Goal: Task Accomplishment & Management: Complete application form

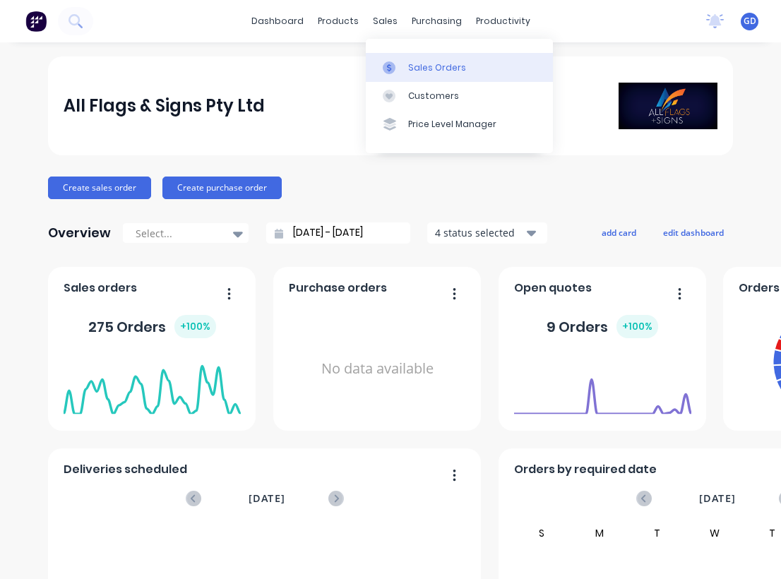
click at [423, 70] on div "Sales Orders" at bounding box center [437, 67] width 58 height 13
click at [420, 71] on div "Sales Orders" at bounding box center [437, 67] width 58 height 13
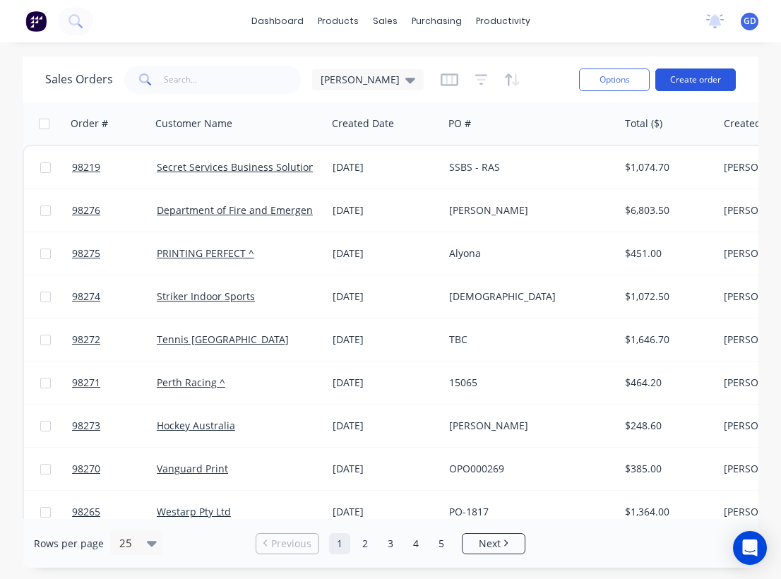
click at [711, 75] on button "Create order" at bounding box center [696, 80] width 81 height 23
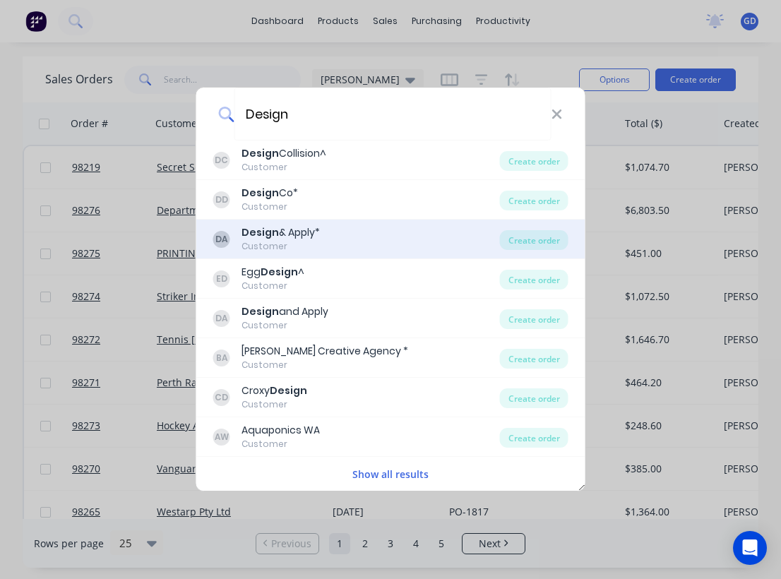
type input "Design"
click at [290, 229] on div "Design & Apply*" at bounding box center [281, 232] width 78 height 15
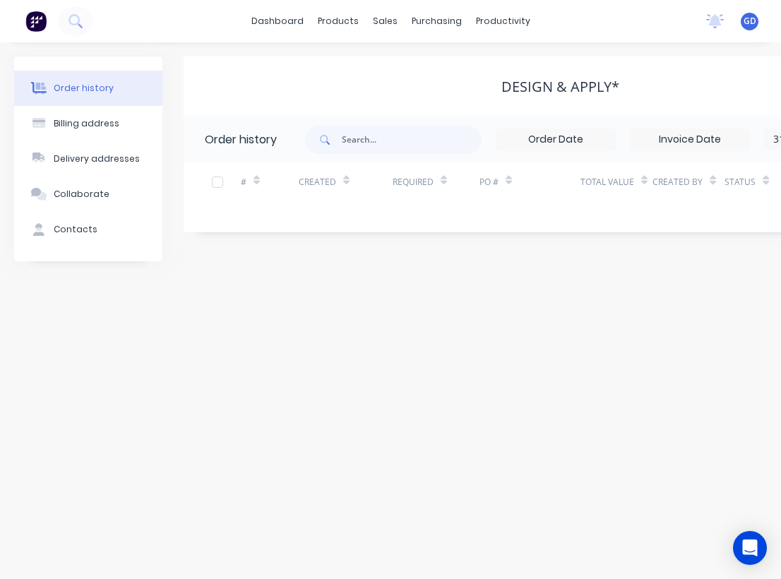
scroll to position [0, 242]
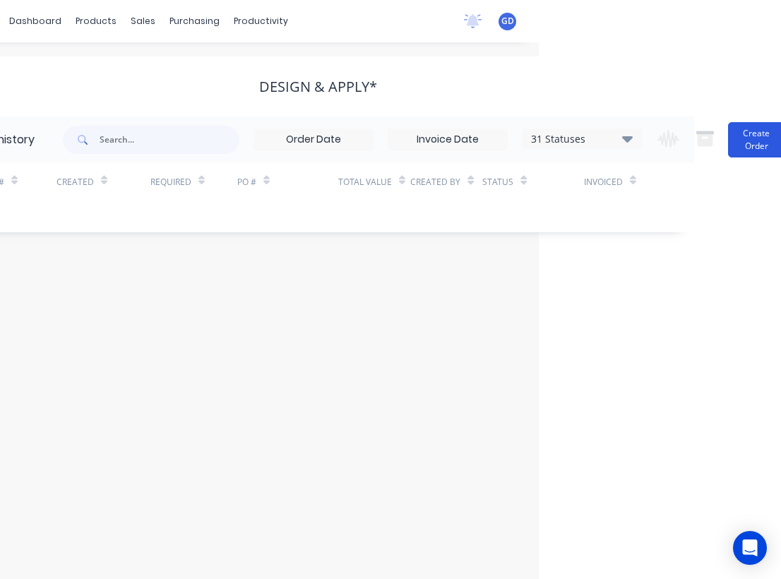
click at [746, 142] on button "Create Order" at bounding box center [756, 139] width 57 height 35
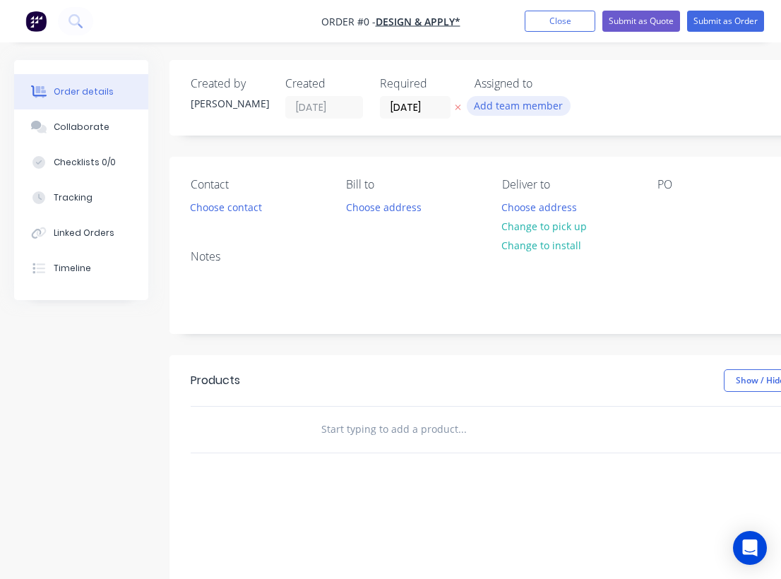
click at [511, 105] on button "Add team member" at bounding box center [519, 105] width 104 height 19
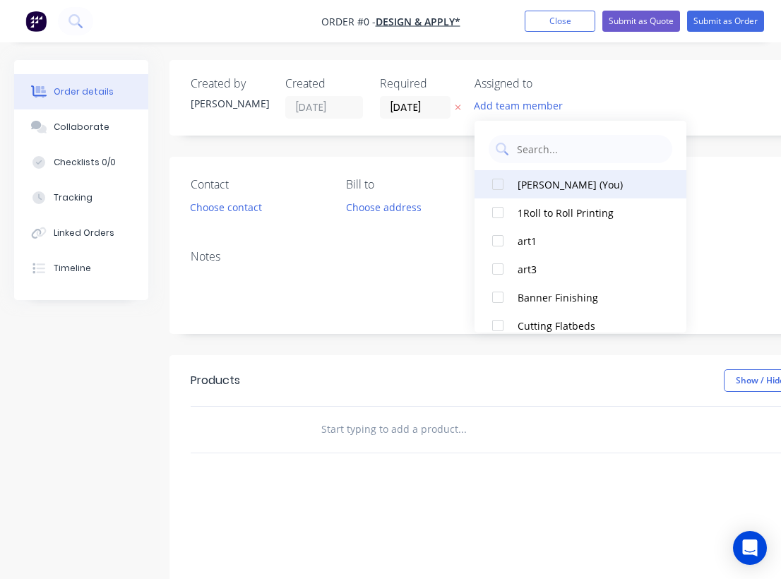
click at [529, 184] on div "Gino Dilello (You)" at bounding box center [588, 184] width 141 height 15
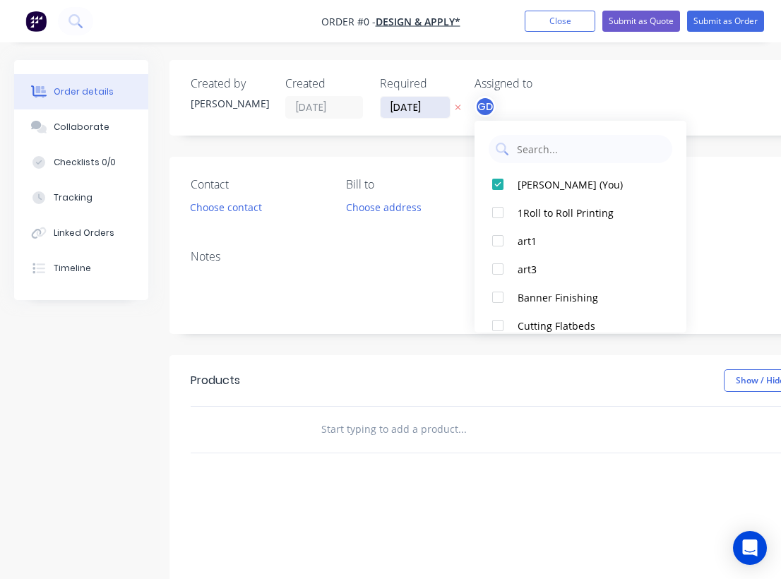
click at [414, 106] on div "Order details Collaborate Checklists 0/0 Tracking Linked Orders Timeline Order …" at bounding box center [491, 437] width 982 height 754
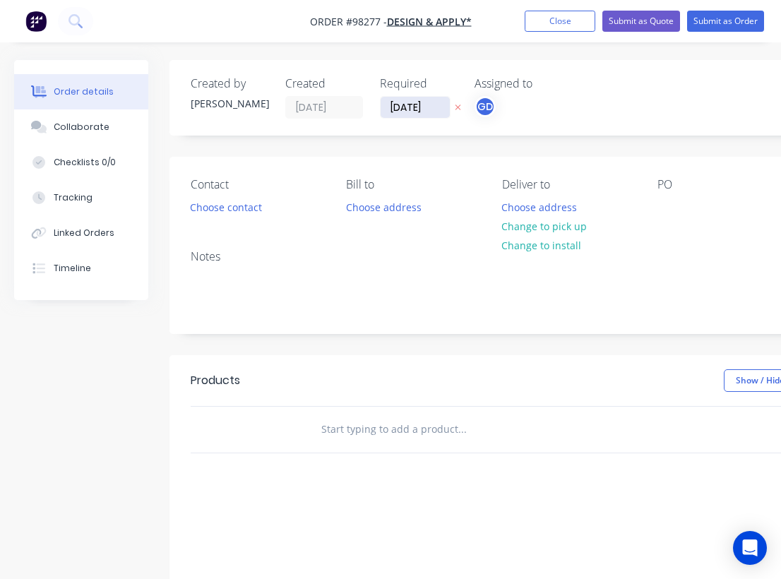
click at [406, 110] on input "18/08/25" at bounding box center [415, 107] width 69 height 21
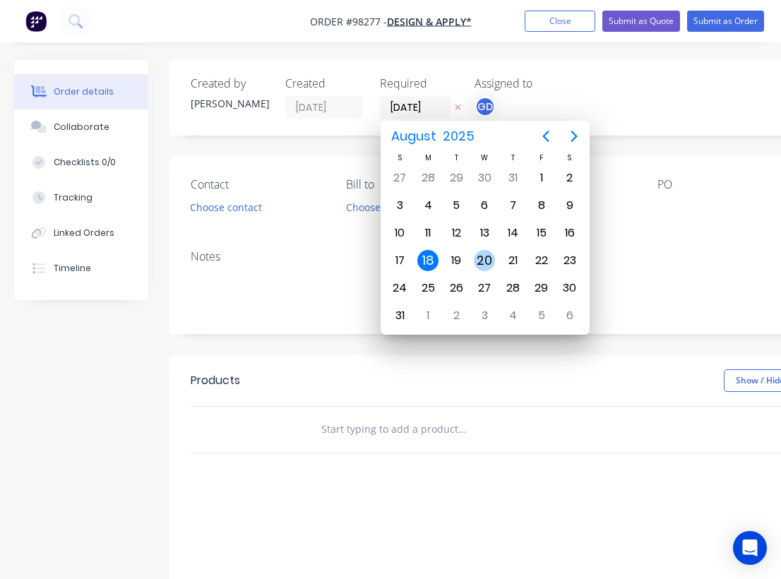
click at [487, 263] on div "20" at bounding box center [484, 260] width 21 height 21
type input "20/08/25"
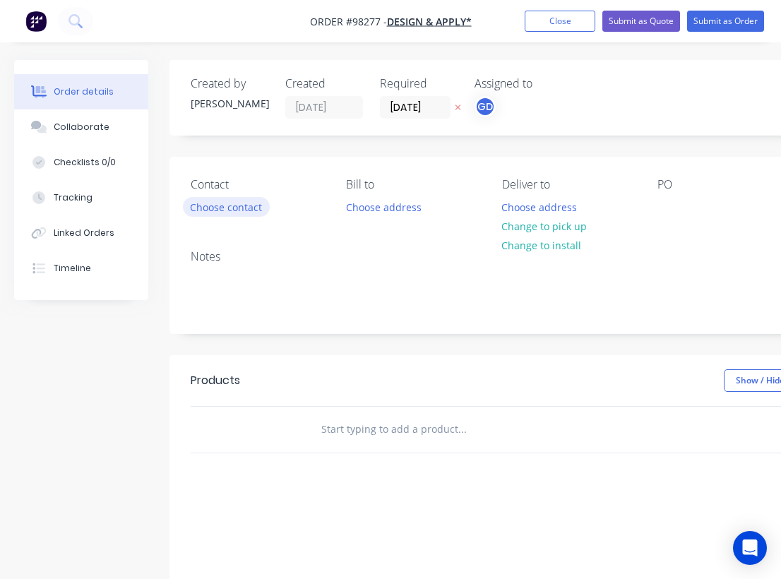
click at [223, 201] on button "Choose contact" at bounding box center [226, 206] width 87 height 19
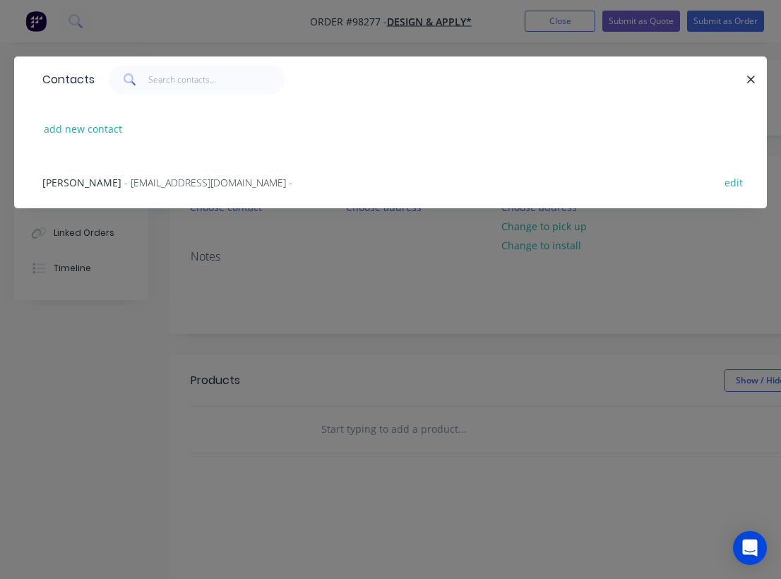
click at [82, 180] on span "Dean Templeman" at bounding box center [81, 182] width 79 height 13
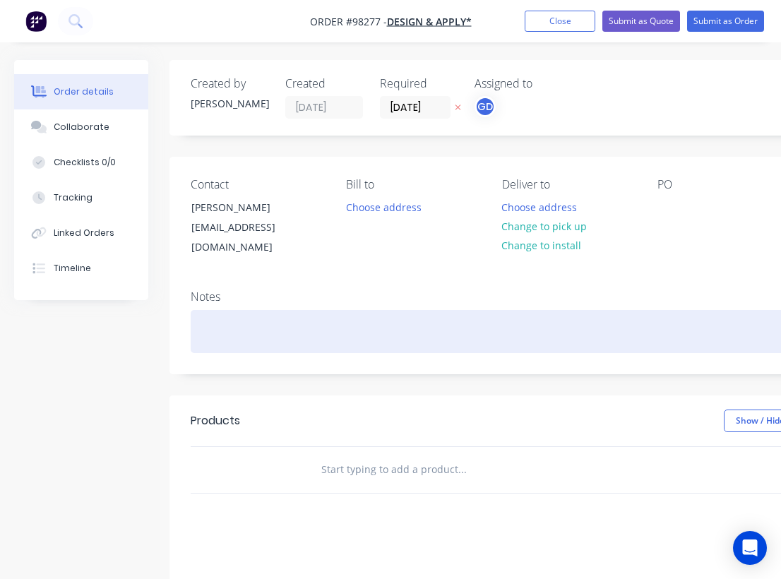
click at [213, 312] on div at bounding box center [569, 331] width 756 height 43
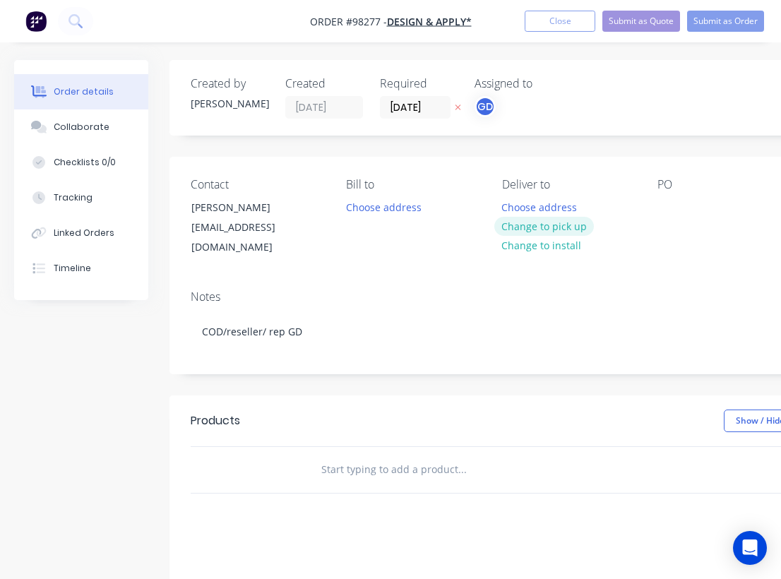
click at [537, 230] on button "Change to pick up" at bounding box center [545, 226] width 100 height 19
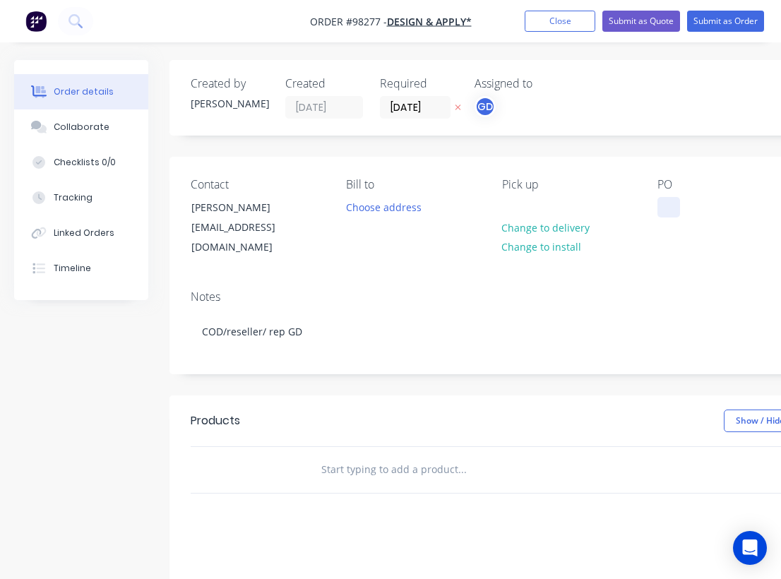
click at [662, 206] on div at bounding box center [669, 207] width 23 height 20
click at [699, 290] on div "Notes" at bounding box center [569, 296] width 756 height 13
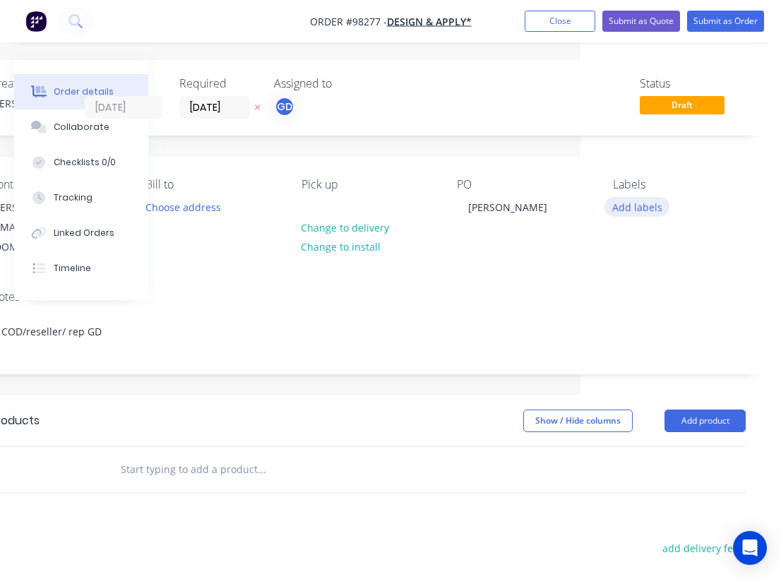
scroll to position [0, 201]
click at [642, 209] on button "Add labels" at bounding box center [637, 206] width 65 height 19
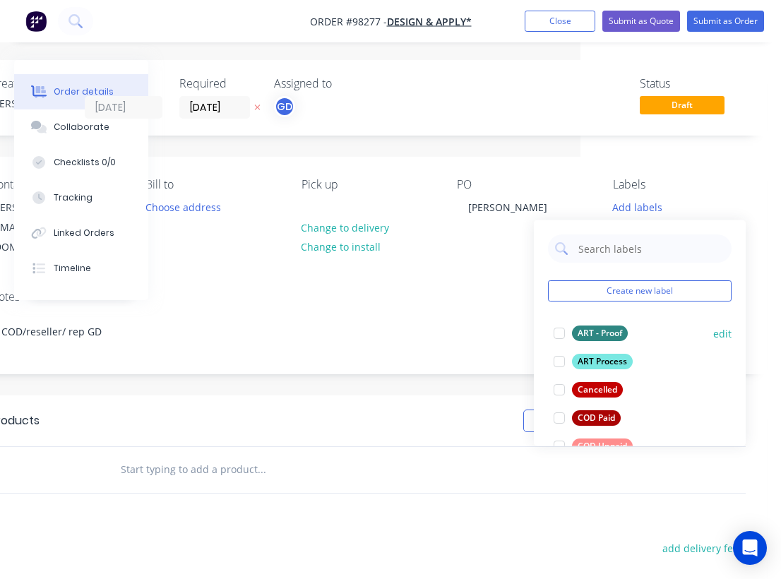
click at [597, 330] on div "ART - Proof" at bounding box center [600, 334] width 56 height 16
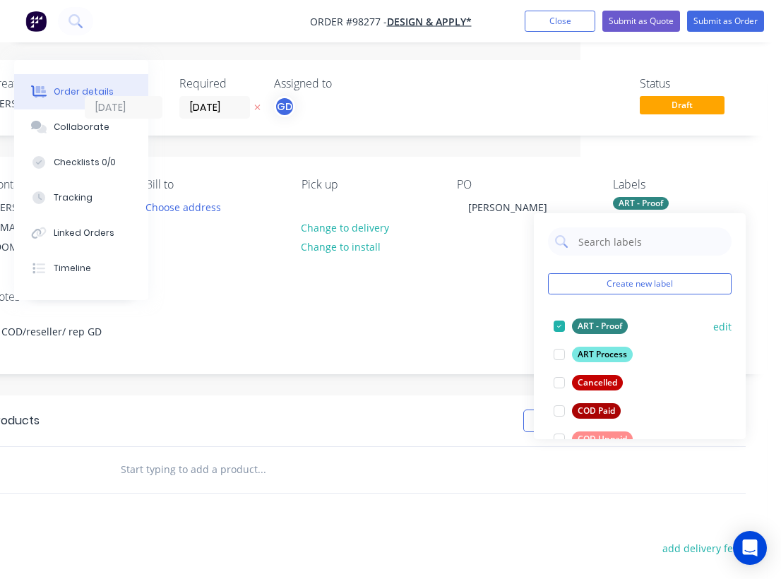
click at [587, 324] on div "ART - Proof" at bounding box center [600, 327] width 56 height 16
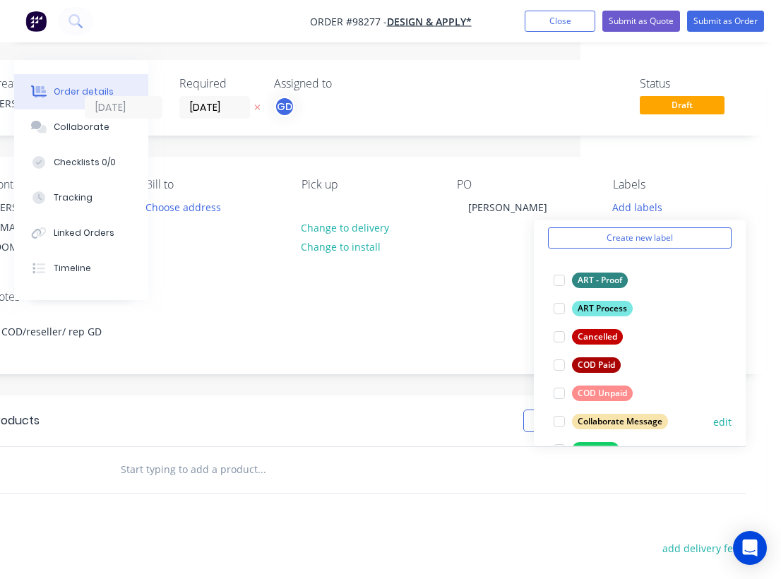
scroll to position [41, 0]
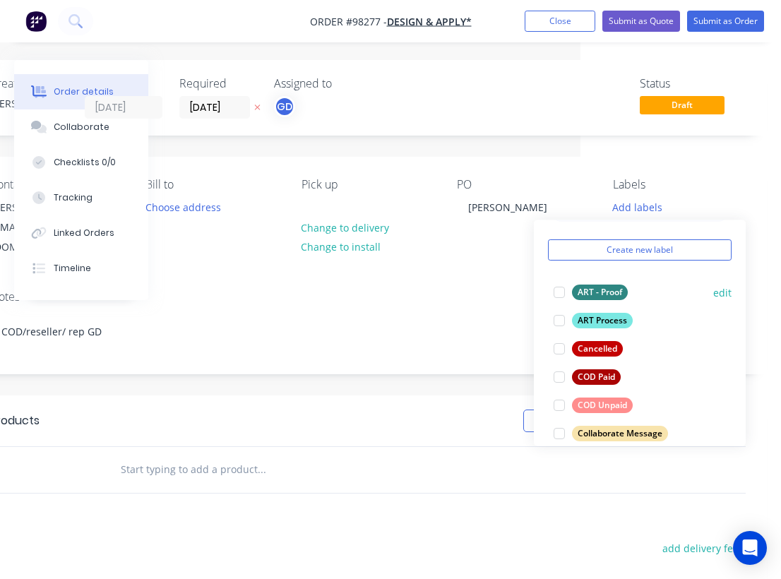
click at [603, 291] on div "ART - Proof" at bounding box center [600, 293] width 56 height 16
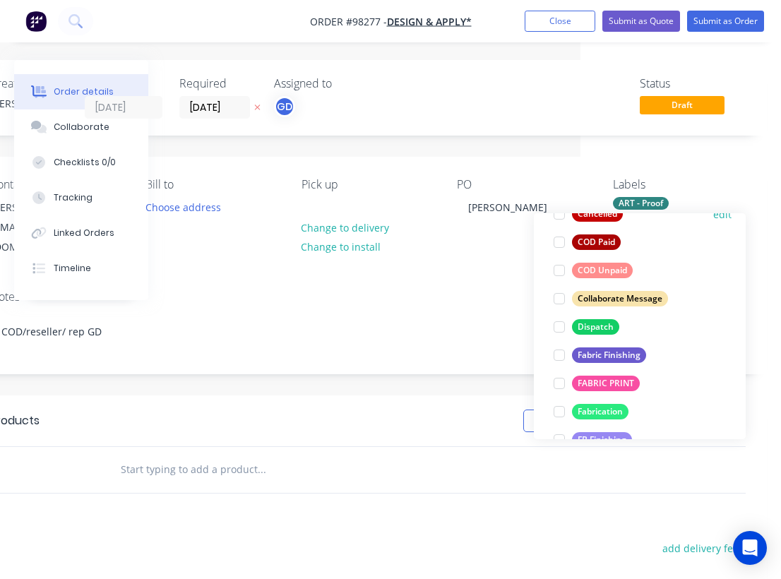
scroll to position [170, 0]
click at [601, 269] on div "COD Unpaid" at bounding box center [602, 270] width 61 height 16
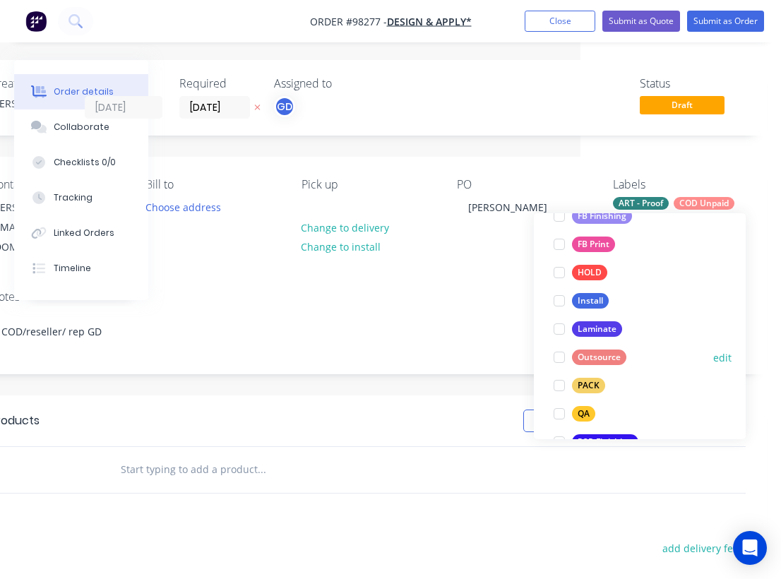
scroll to position [511, 0]
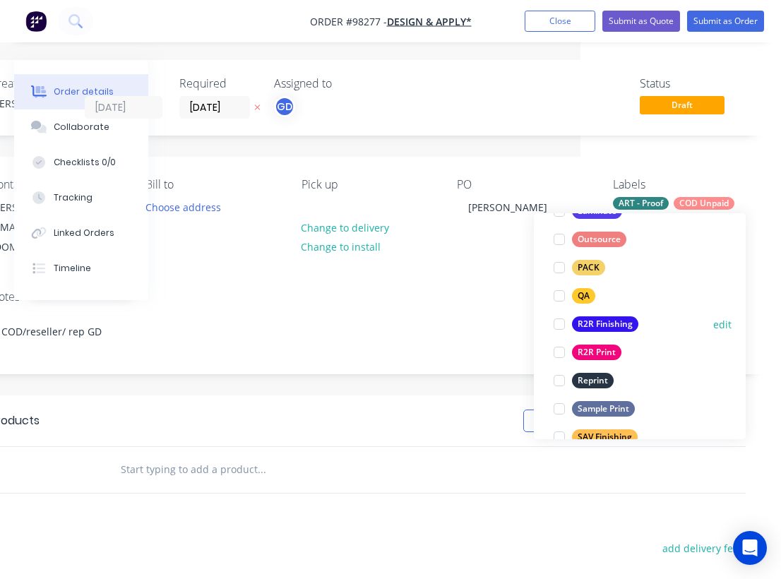
click at [595, 324] on div "R2R Finishing" at bounding box center [605, 325] width 66 height 16
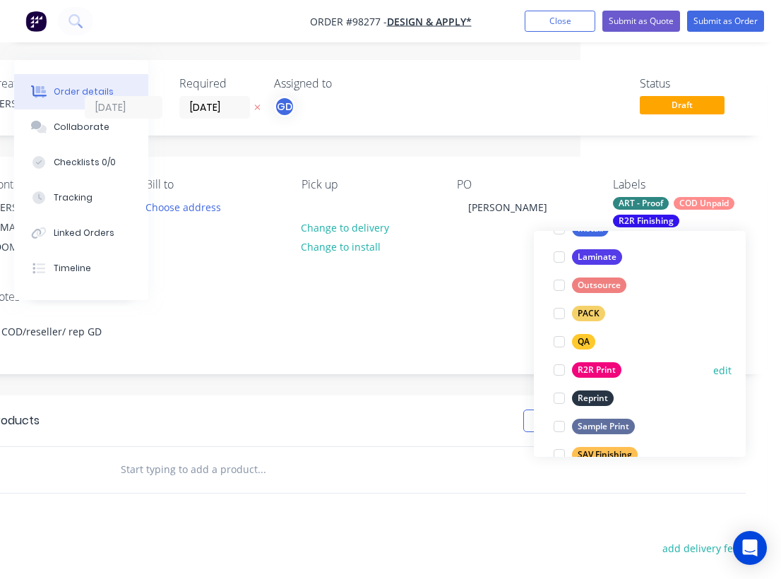
scroll to position [508, 0]
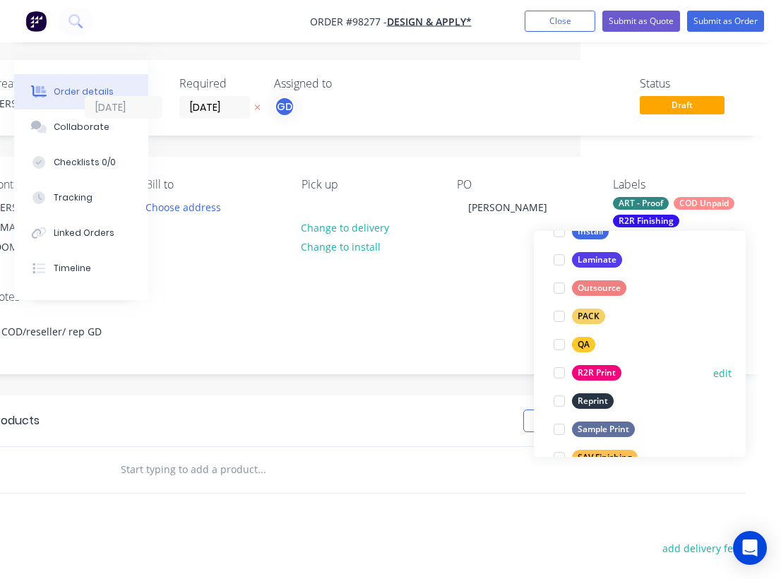
click at [596, 378] on div "R2R Print" at bounding box center [596, 373] width 49 height 16
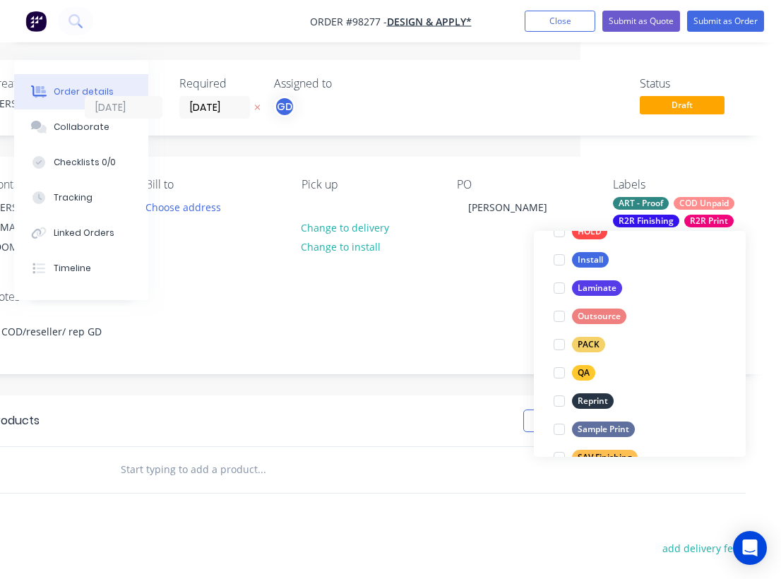
click at [452, 343] on div "Notes COD/reseller/ rep GD" at bounding box center [368, 326] width 798 height 95
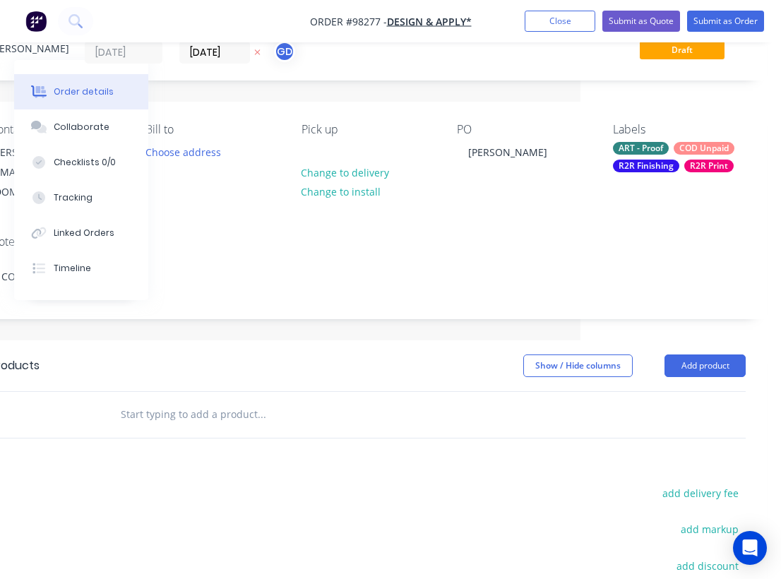
scroll to position [91, 201]
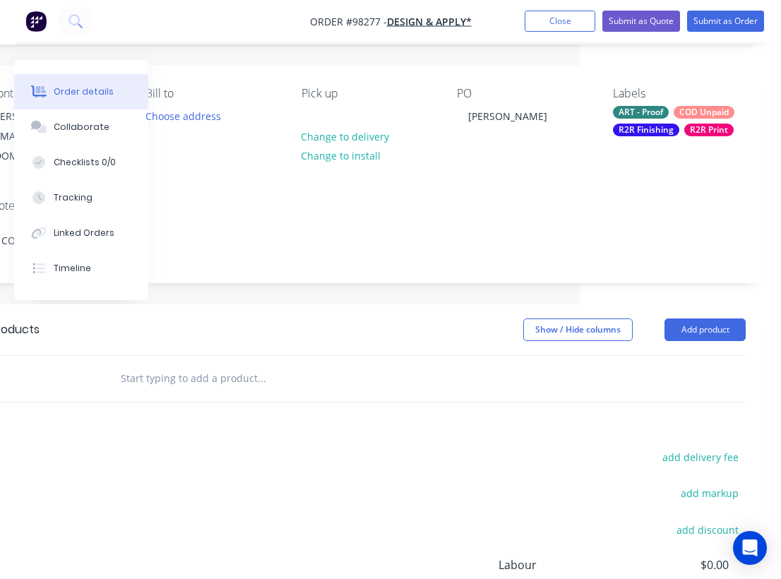
click at [171, 378] on div at bounding box center [357, 379] width 509 height 46
click at [165, 365] on input "text" at bounding box center [261, 379] width 283 height 28
paste input "5x digi banners (think your standard is the 510gsm all hemmed and metal eyelets…"
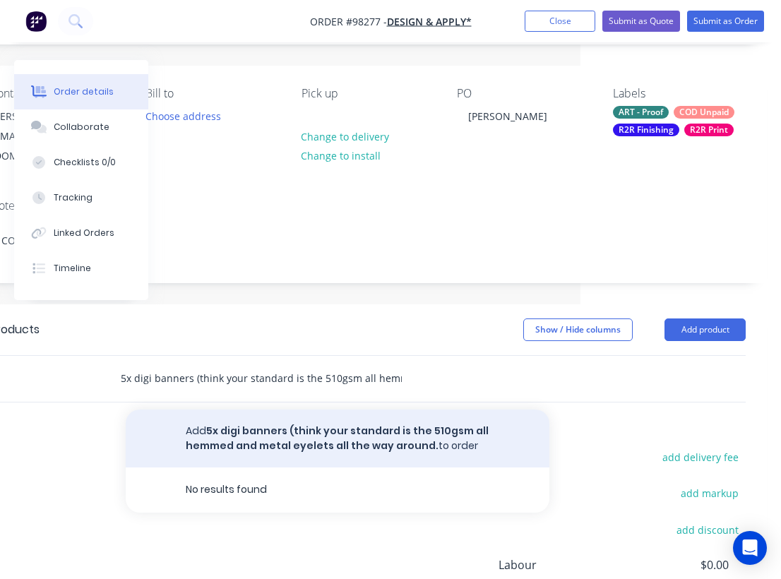
type input "5x digi banners (think your standard is the 510gsm all hemmed and metal eyelets…"
click at [314, 424] on button "Add 5x digi banners (think your standard is the 510gsm all hemmed and metal eye…" at bounding box center [338, 439] width 424 height 58
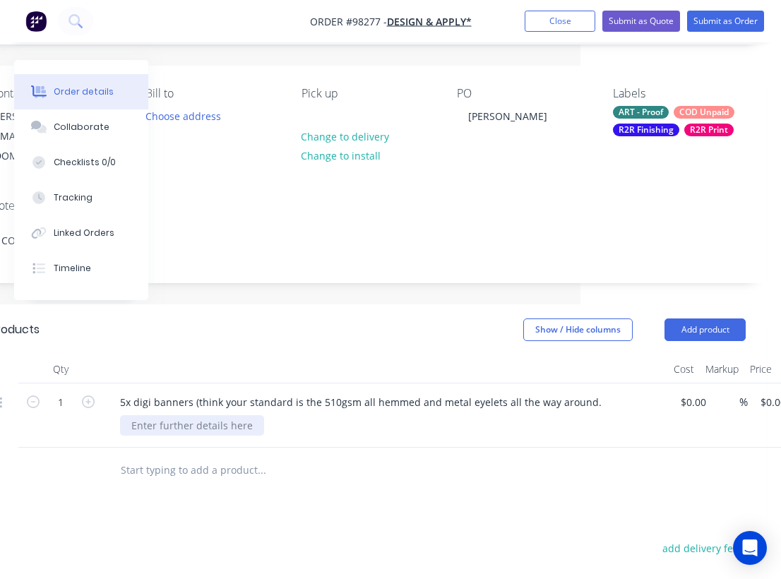
click at [165, 415] on div at bounding box center [192, 425] width 144 height 20
paste div
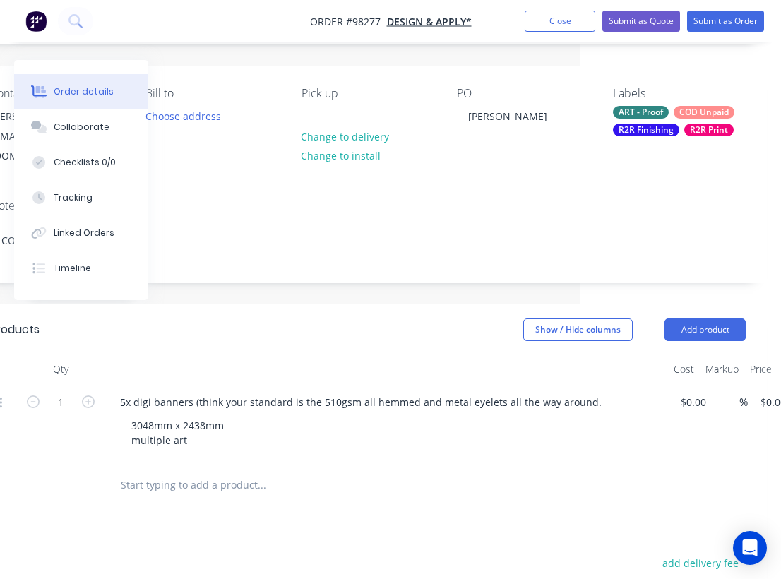
click at [379, 334] on header "Products Show / Hide columns Add product" at bounding box center [368, 330] width 798 height 51
click at [85, 396] on icon "button" at bounding box center [88, 402] width 13 height 13
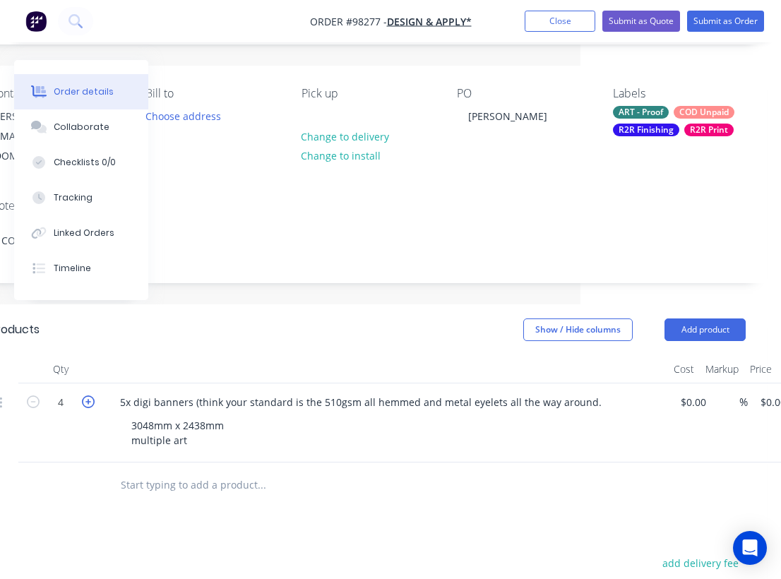
type input "5"
click at [290, 355] on div at bounding box center [385, 369] width 565 height 28
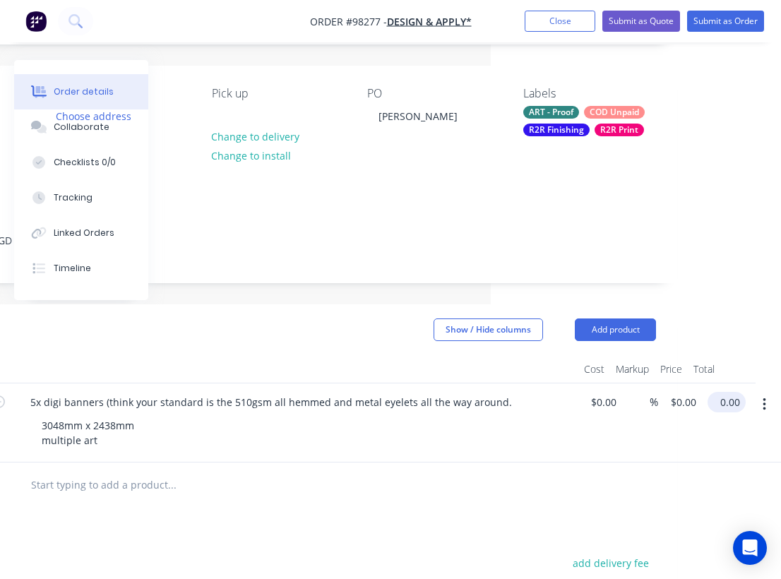
click at [736, 392] on input "0.00" at bounding box center [730, 402] width 33 height 20
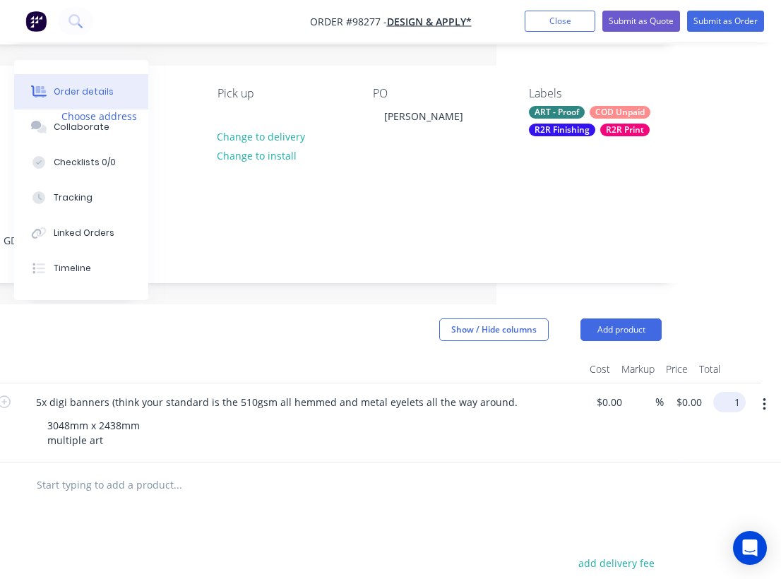
scroll to position [91, 274]
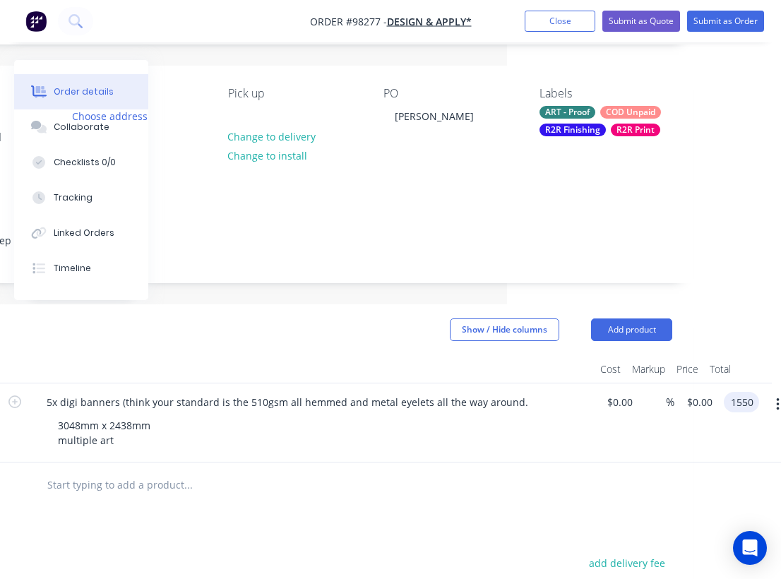
type input "1550"
type input "$310.00"
type input "$1,550.00"
click at [452, 362] on div at bounding box center [312, 369] width 565 height 28
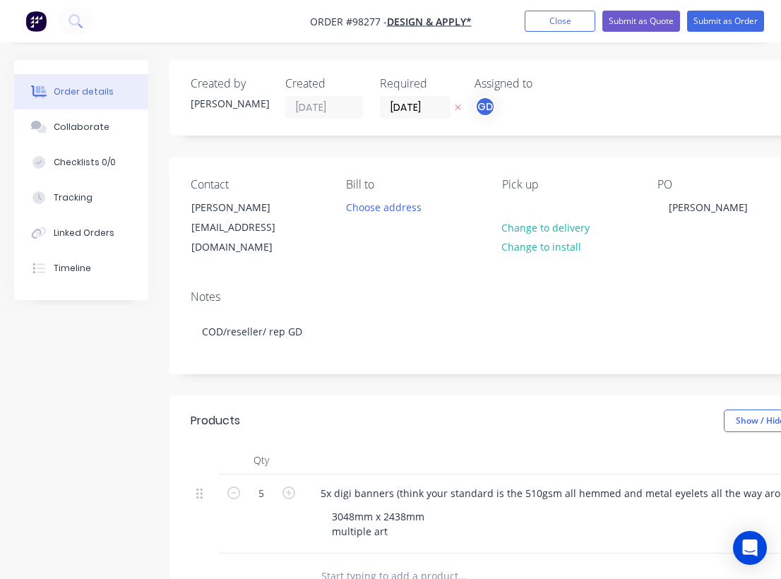
scroll to position [0, 37]
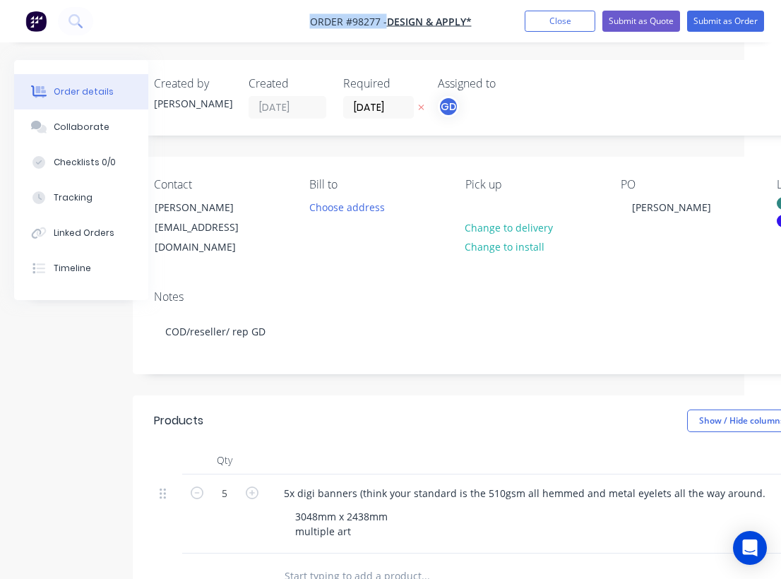
drag, startPoint x: 301, startPoint y: 16, endPoint x: 383, endPoint y: 25, distance: 82.5
click at [383, 25] on nav "Order #98277 - Design & Apply* Add product Close Submit as Quote Submit as Order" at bounding box center [390, 21] width 781 height 42
copy span "Order #98277"
click at [567, 20] on button "Close" at bounding box center [560, 21] width 71 height 21
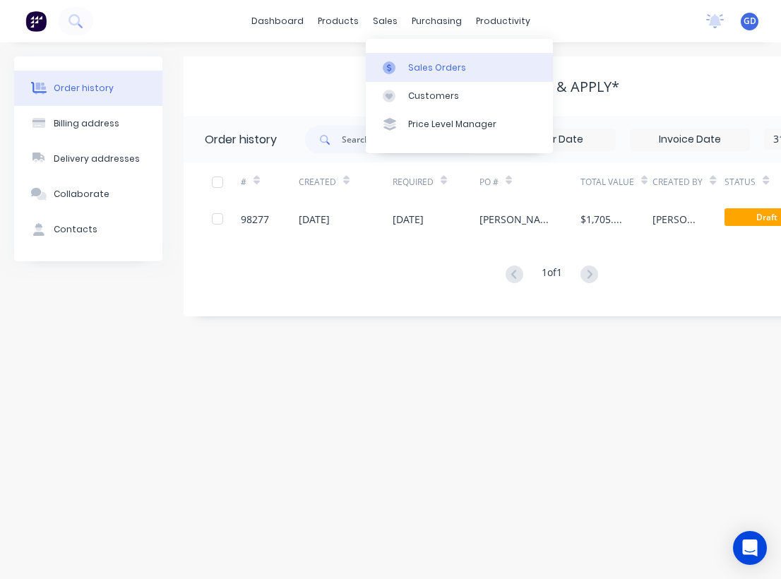
click at [423, 71] on div "Sales Orders" at bounding box center [437, 67] width 58 height 13
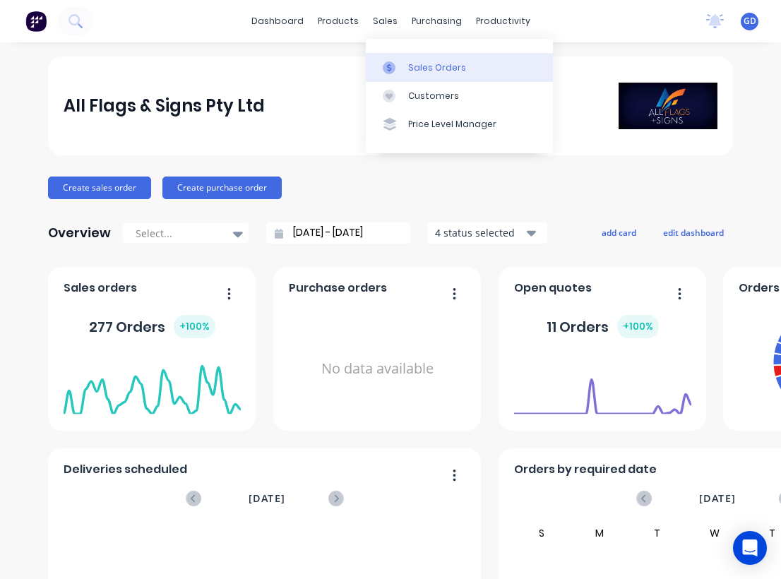
click at [418, 66] on div "Sales Orders" at bounding box center [437, 67] width 58 height 13
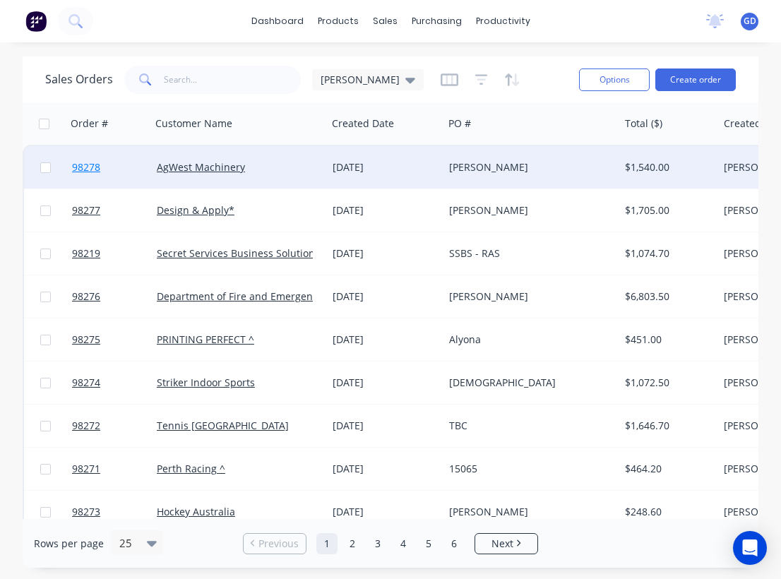
click at [91, 175] on link "98278" at bounding box center [114, 167] width 85 height 42
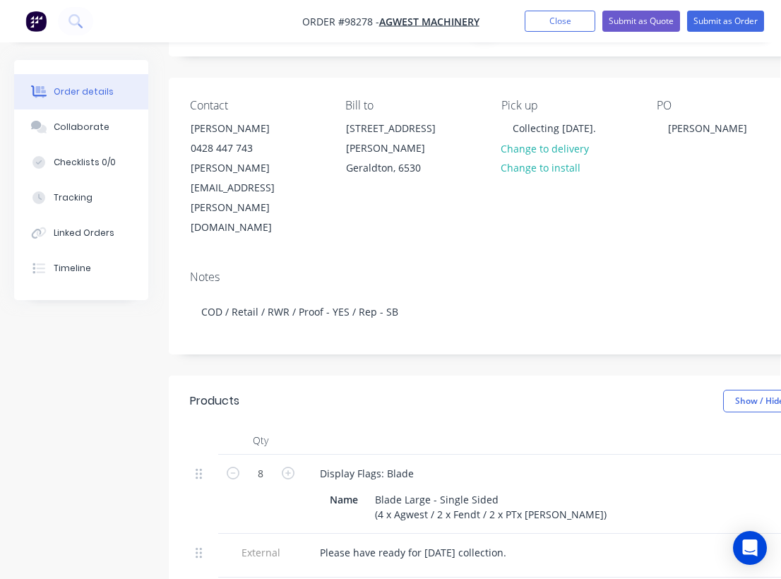
scroll to position [0, 1]
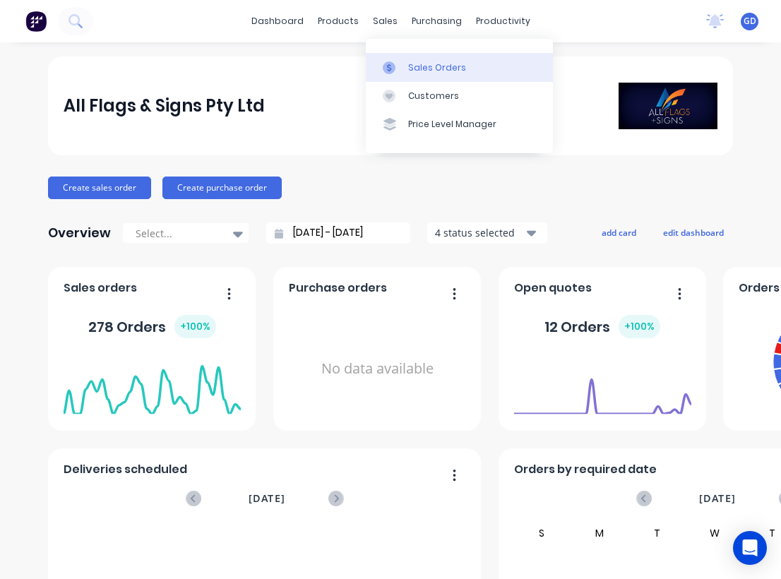
click at [409, 66] on div "Sales Orders" at bounding box center [437, 67] width 58 height 13
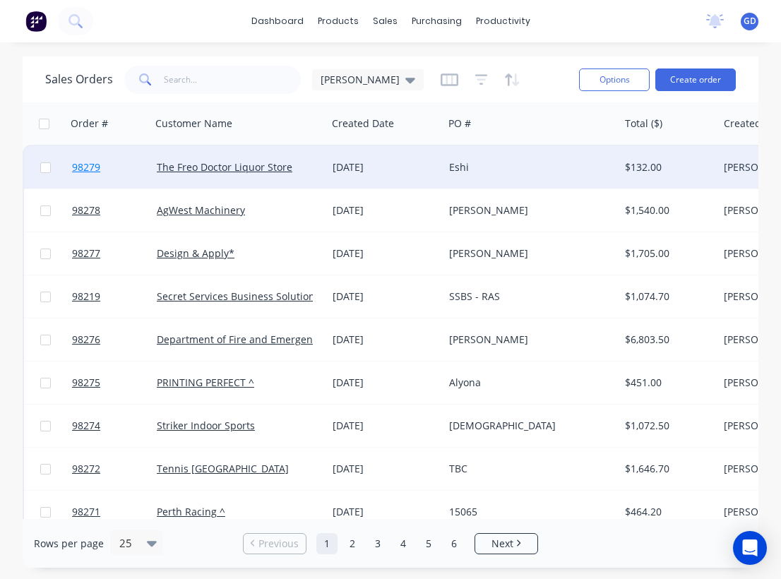
click at [86, 167] on span "98279" at bounding box center [86, 167] width 28 height 14
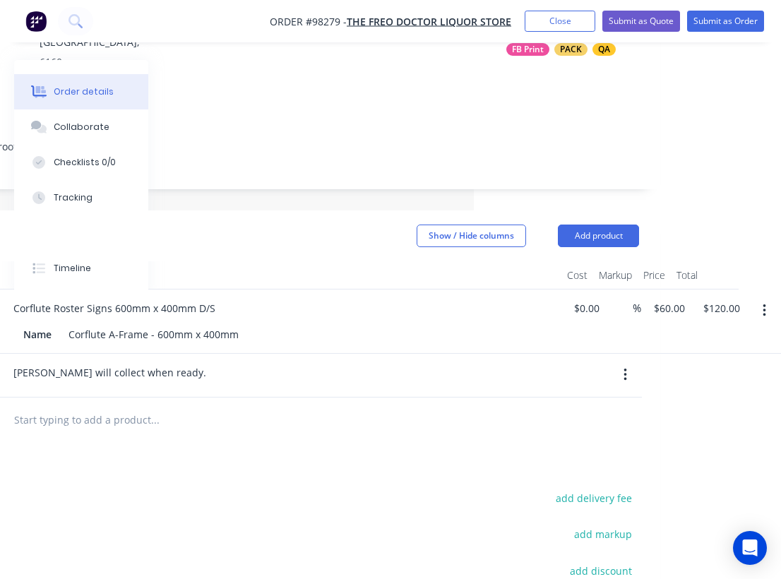
scroll to position [225, 307]
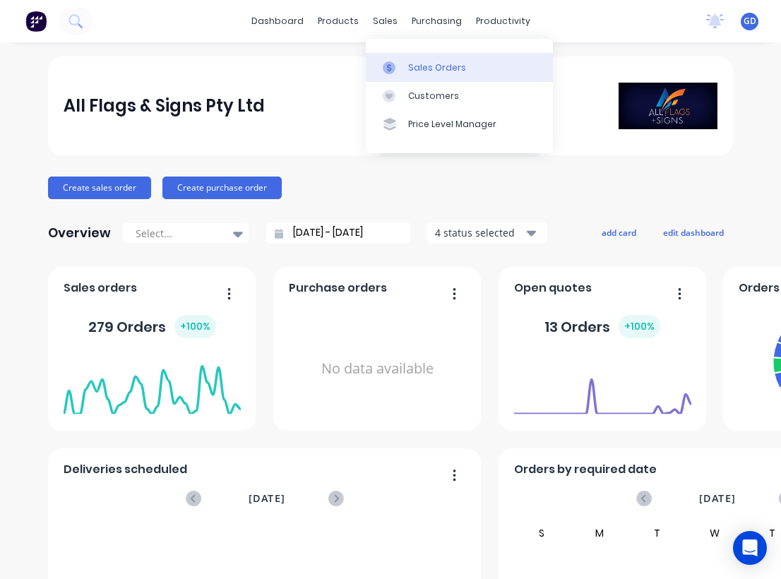
click at [420, 58] on link "Sales Orders" at bounding box center [459, 67] width 187 height 28
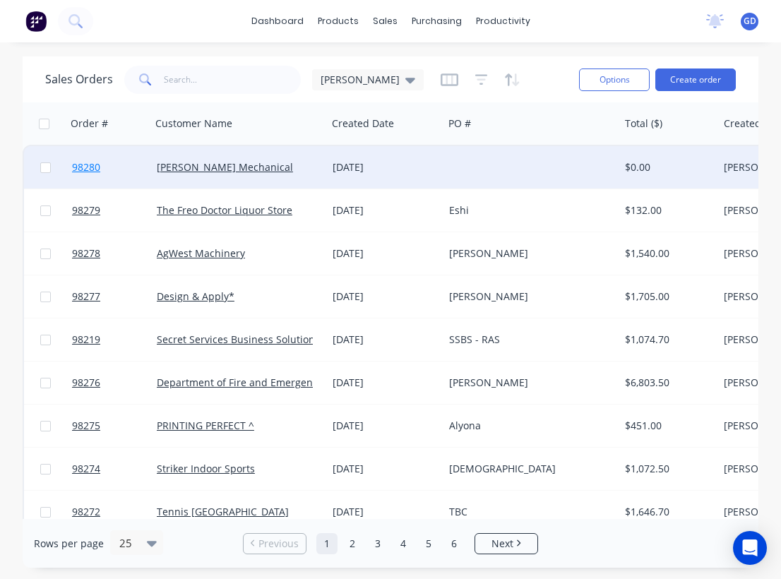
click at [90, 168] on span "98280" at bounding box center [86, 167] width 28 height 14
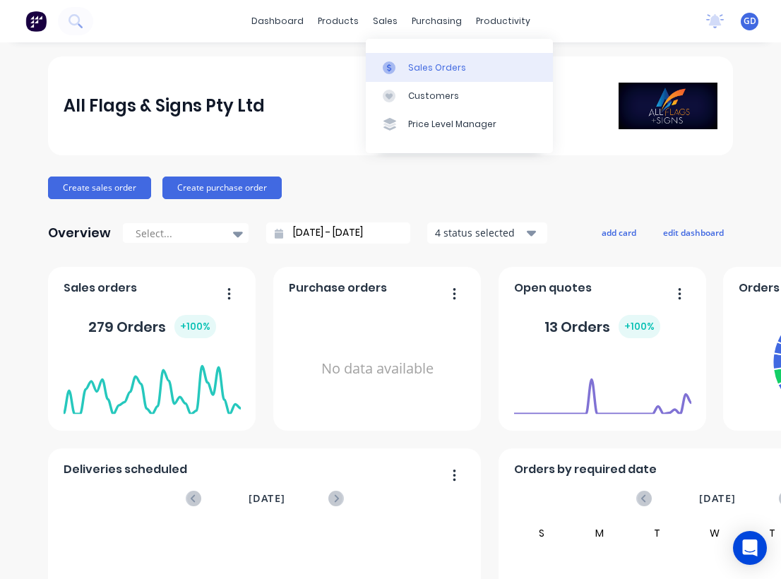
click at [413, 61] on div "Sales Orders" at bounding box center [437, 67] width 58 height 13
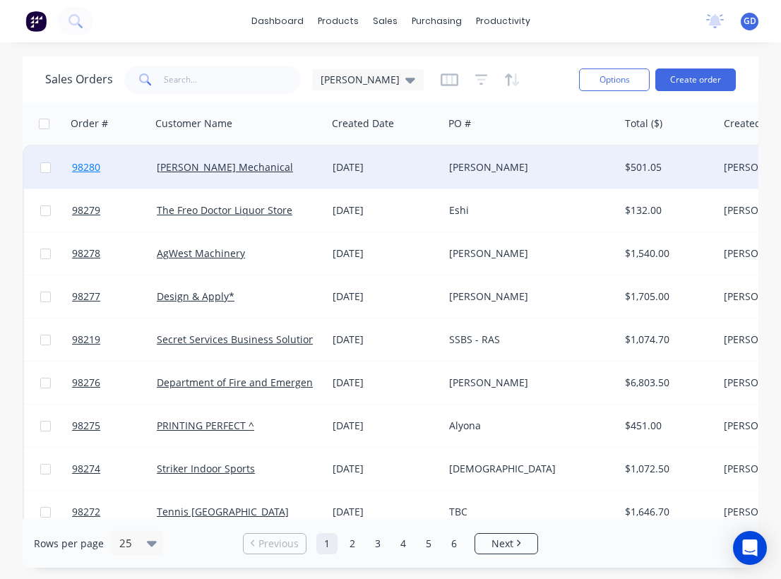
click at [94, 169] on span "98280" at bounding box center [86, 167] width 28 height 14
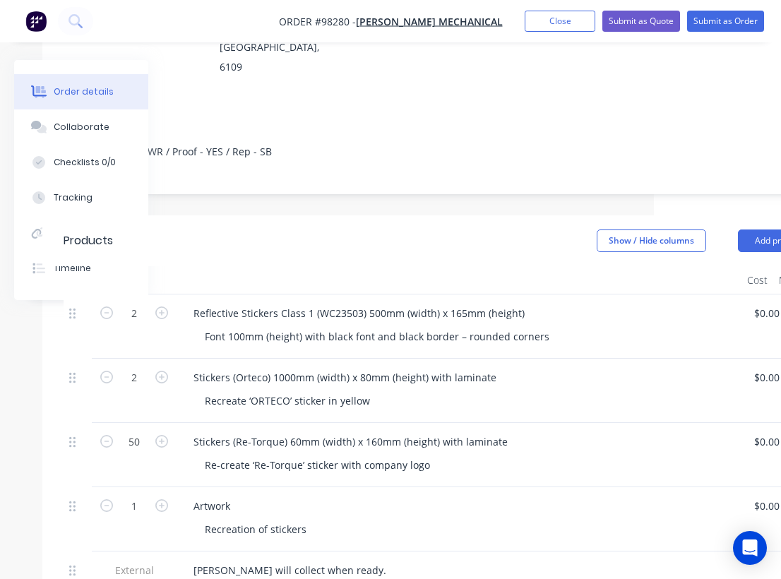
scroll to position [240, 0]
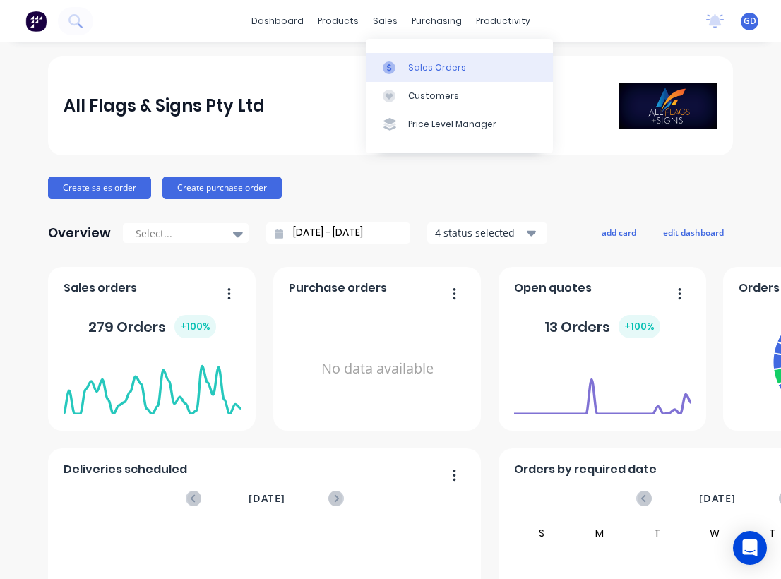
click at [413, 67] on div "Sales Orders" at bounding box center [437, 67] width 58 height 13
